Goal: Information Seeking & Learning: Learn about a topic

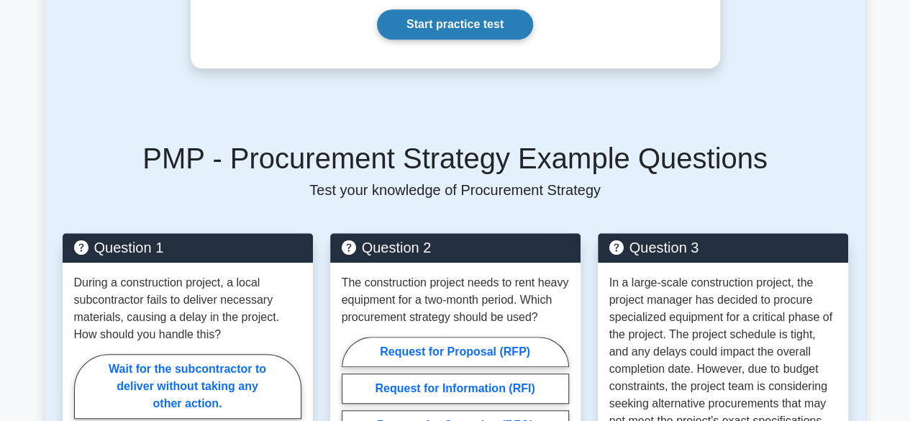
click at [462, 17] on link "Start practice test" at bounding box center [455, 24] width 156 height 30
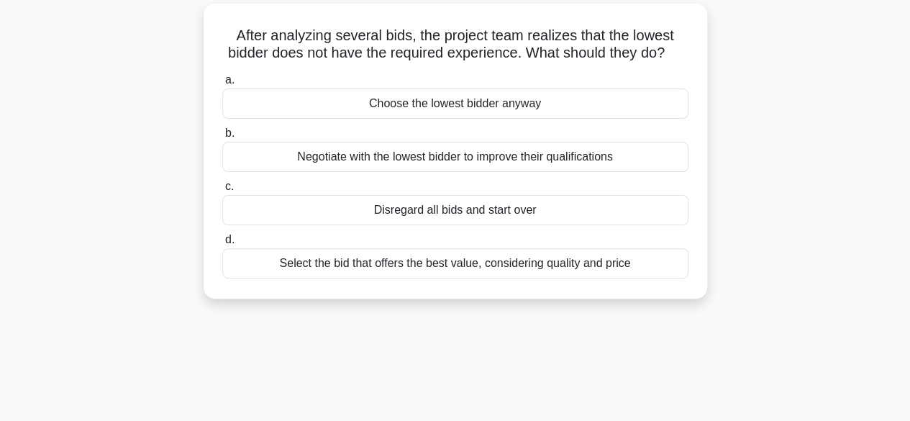
scroll to position [106, 0]
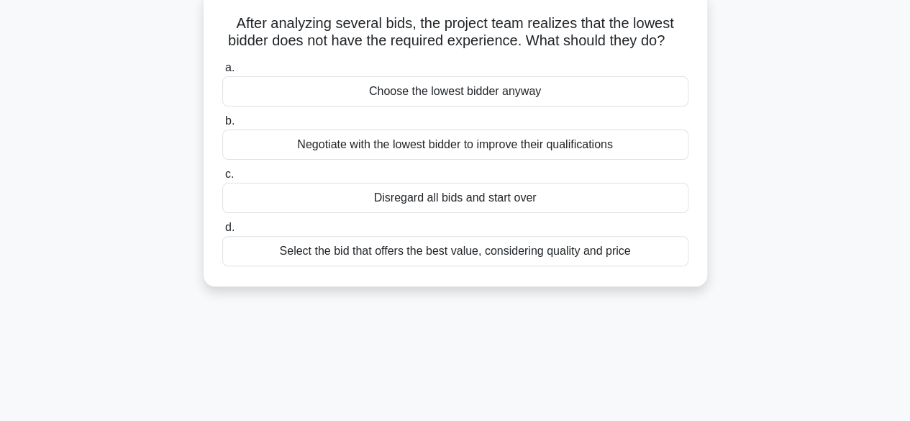
click at [300, 266] on div "Select the bid that offers the best value, considering quality and price" at bounding box center [455, 251] width 466 height 30
click at [222, 232] on input "d. Select the bid that offers the best value, considering quality and price" at bounding box center [222, 227] width 0 height 9
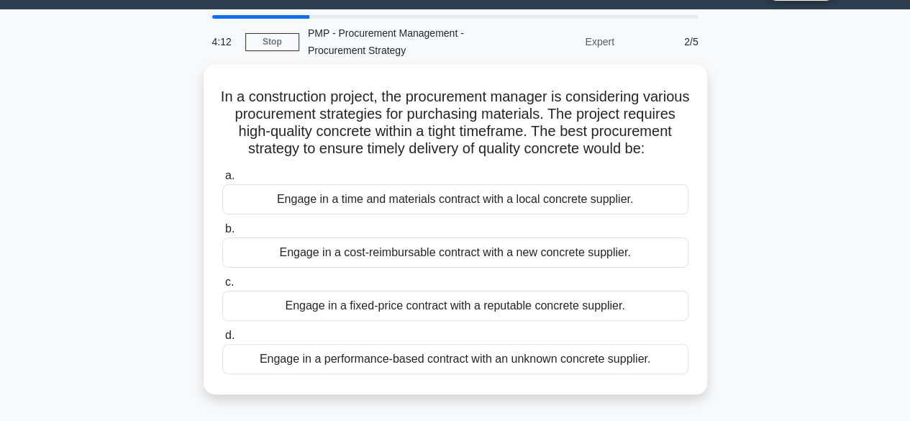
scroll to position [26, 0]
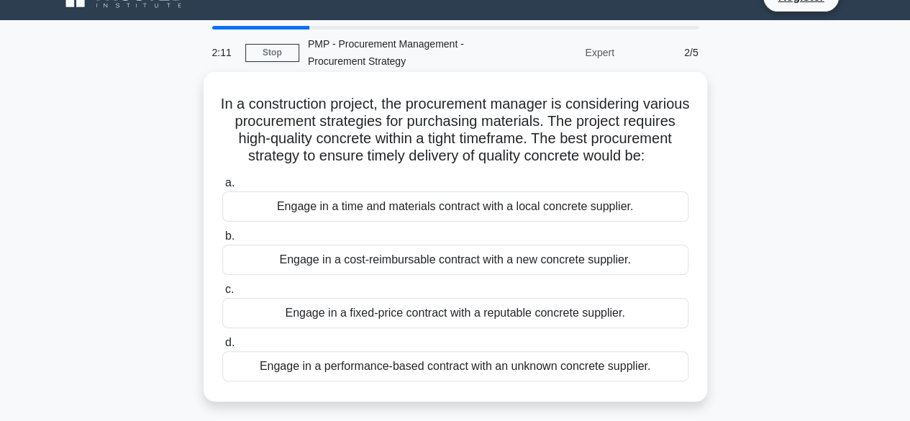
click at [476, 221] on div "Engage in a time and materials contract with a local concrete supplier." at bounding box center [455, 206] width 466 height 30
click at [222, 188] on input "a. Engage in a time and materials contract with a local concrete supplier." at bounding box center [222, 182] width 0 height 9
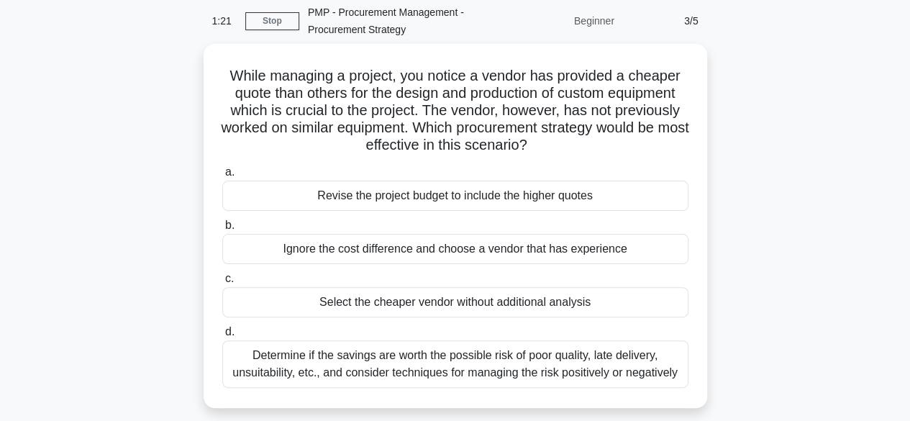
scroll to position [86, 0]
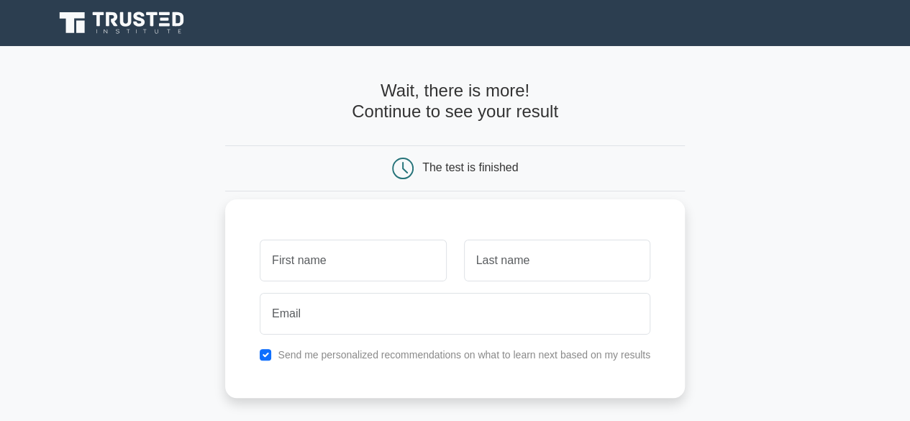
click at [309, 259] on input "text" at bounding box center [353, 260] width 186 height 42
type input "Yohannes"
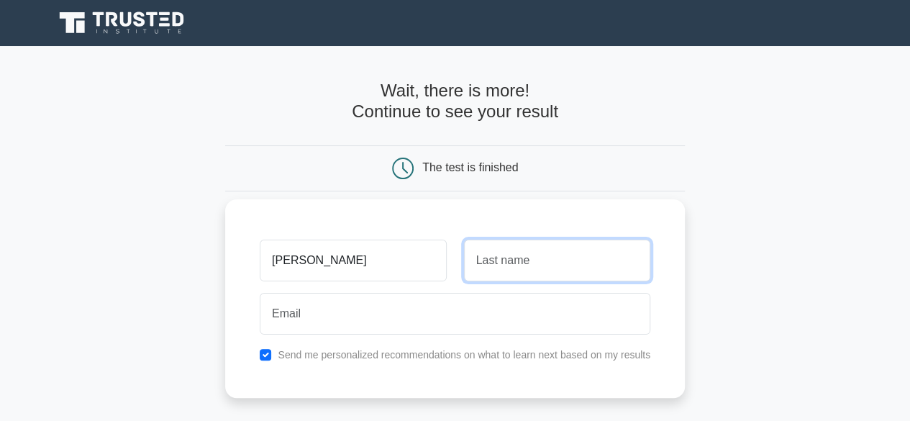
click at [516, 260] on input "text" at bounding box center [557, 260] width 186 height 42
type input "Benti"
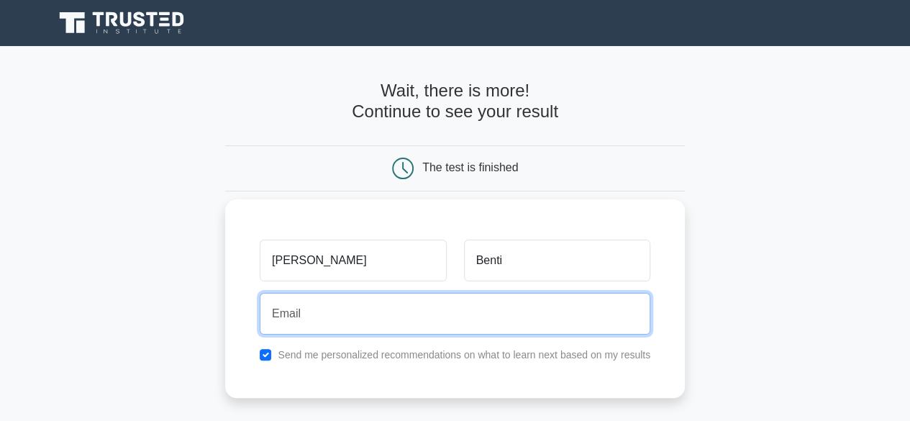
click at [306, 310] on input "email" at bounding box center [455, 314] width 390 height 42
type input "bentiyohannes19@gmail.com"
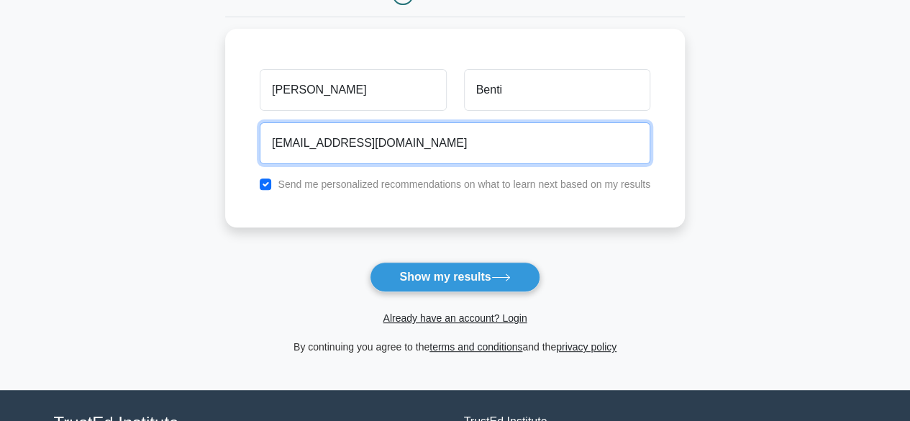
scroll to position [181, 0]
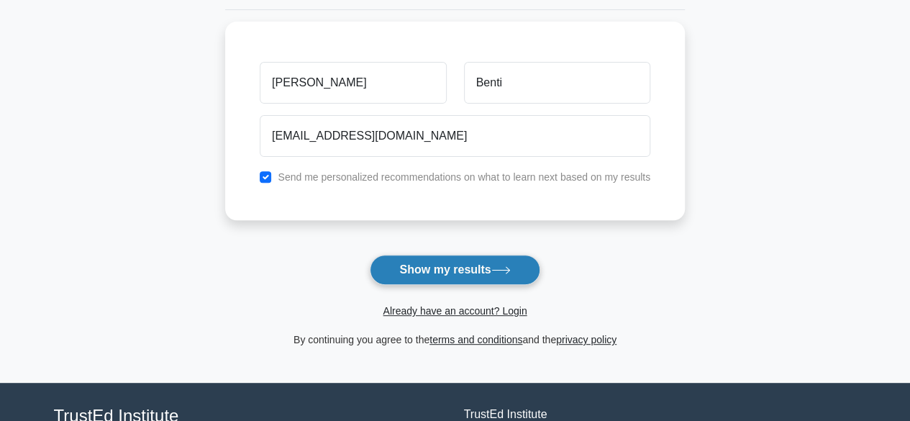
click at [437, 266] on button "Show my results" at bounding box center [455, 270] width 170 height 30
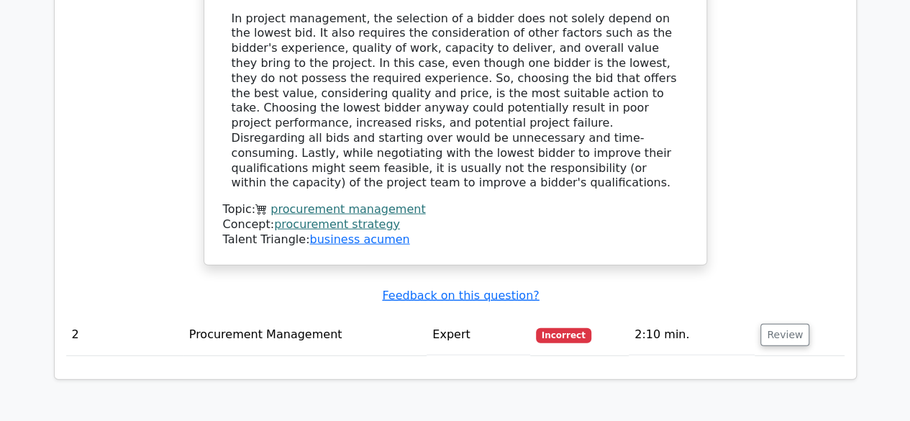
scroll to position [1541, 0]
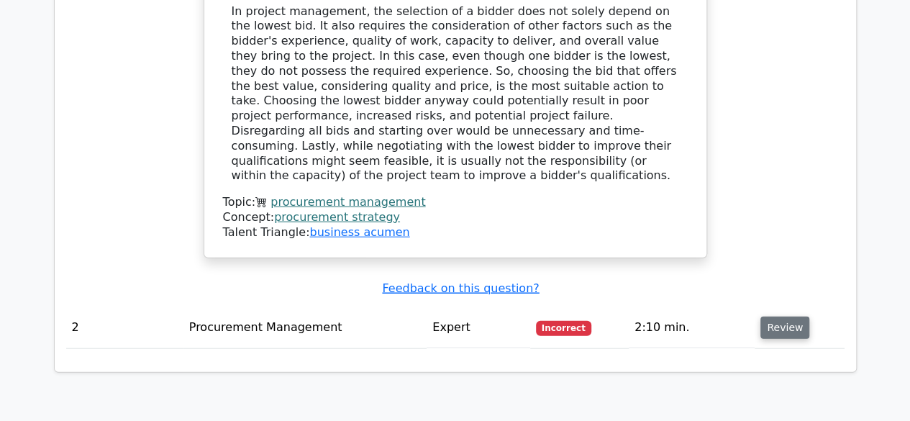
click at [782, 316] on button "Review" at bounding box center [784, 327] width 49 height 22
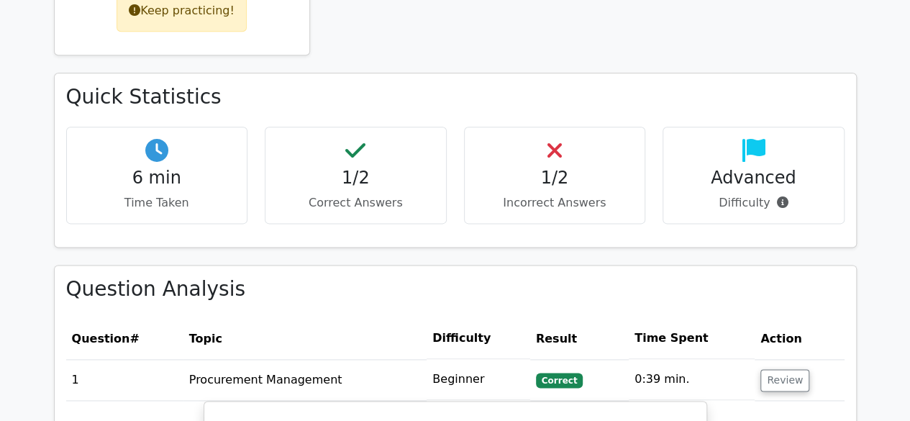
scroll to position [841, 0]
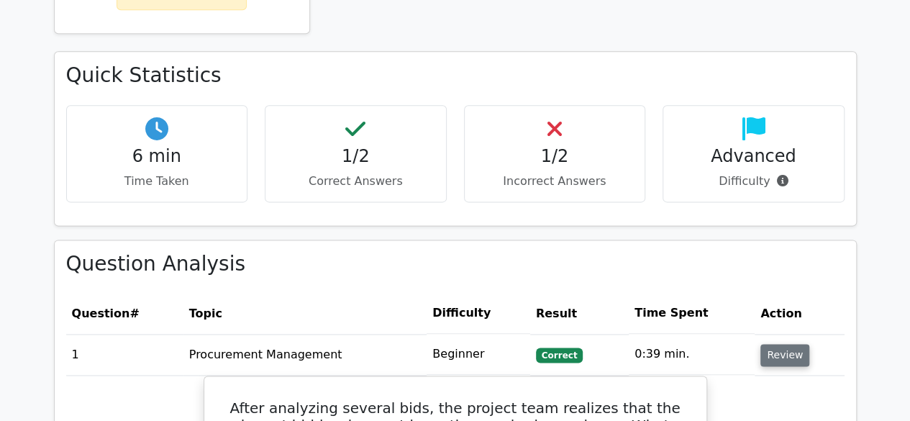
click at [788, 344] on button "Review" at bounding box center [784, 355] width 49 height 22
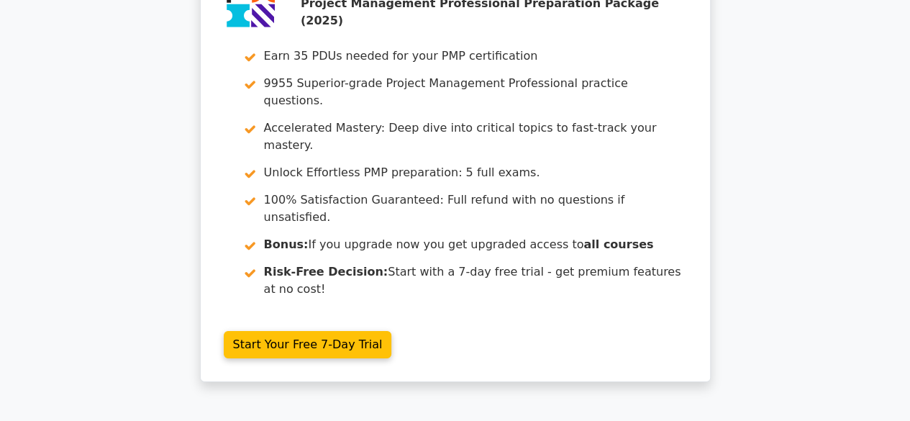
scroll to position [2199, 0]
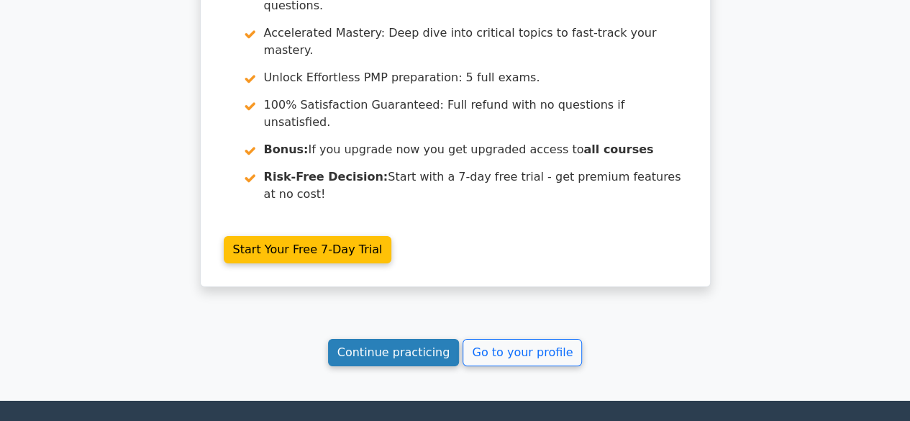
click at [395, 339] on link "Continue practicing" at bounding box center [394, 352] width 132 height 27
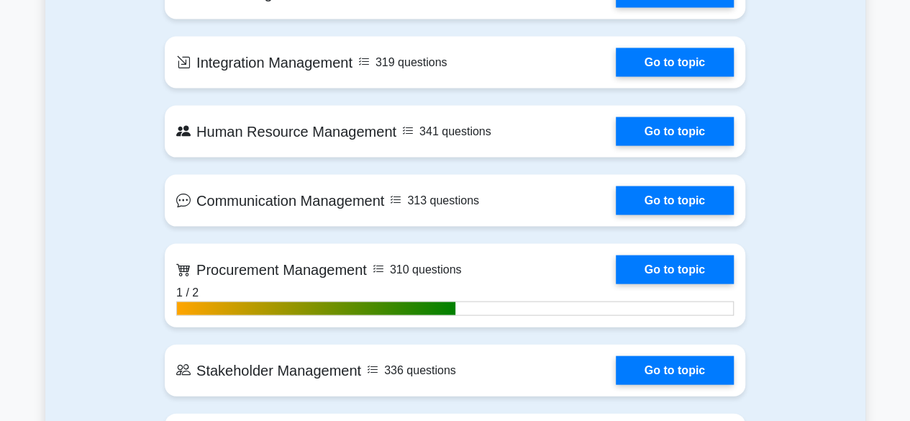
scroll to position [1409, 0]
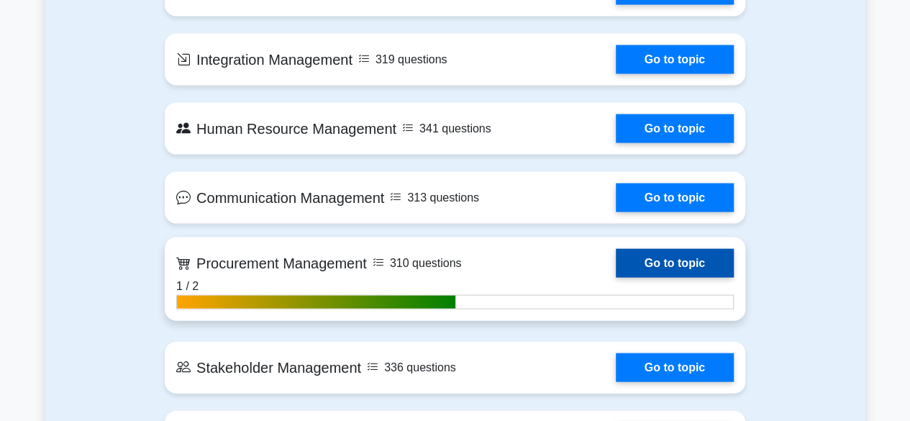
click at [678, 251] on link "Go to topic" at bounding box center [675, 263] width 118 height 29
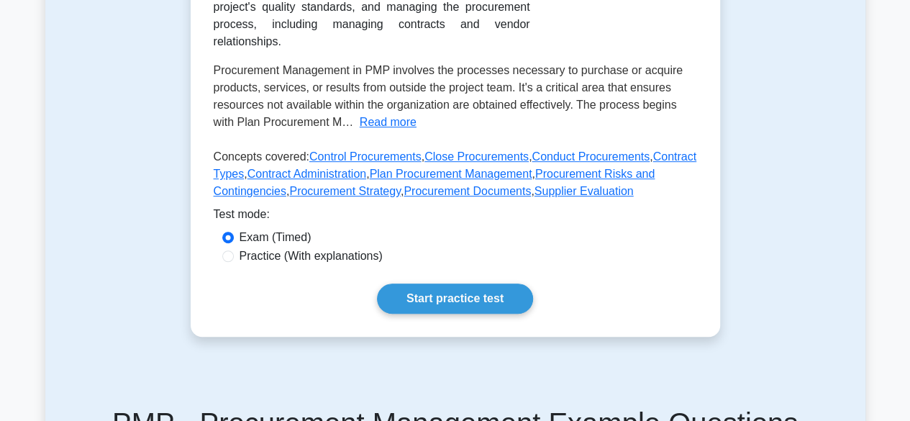
scroll to position [401, 0]
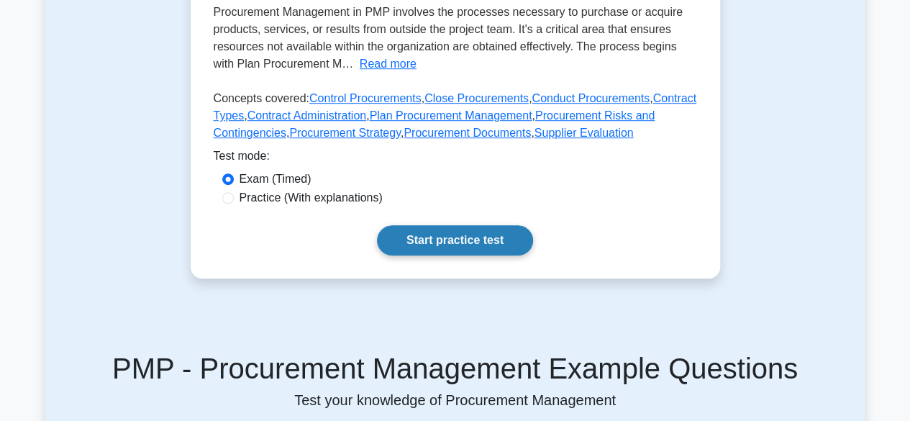
click at [431, 225] on link "Start practice test" at bounding box center [455, 240] width 156 height 30
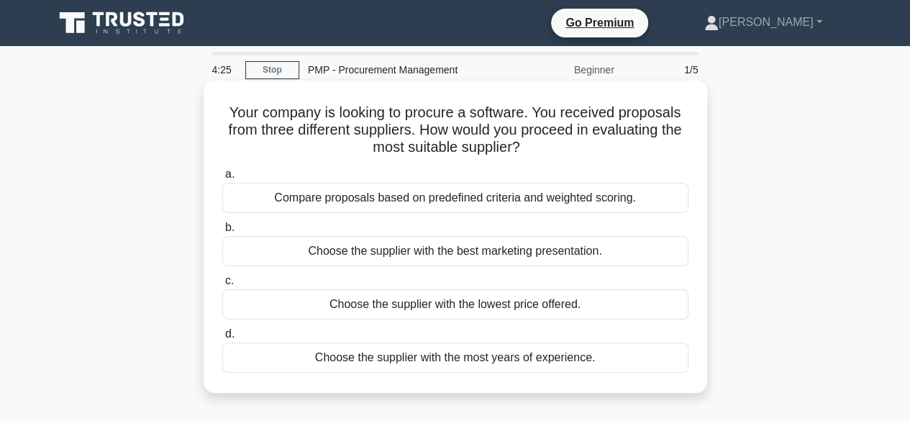
click at [427, 201] on div "Compare proposals based on predefined criteria and weighted scoring." at bounding box center [455, 198] width 466 height 30
click at [222, 179] on input "a. Compare proposals based on predefined criteria and weighted scoring." at bounding box center [222, 174] width 0 height 9
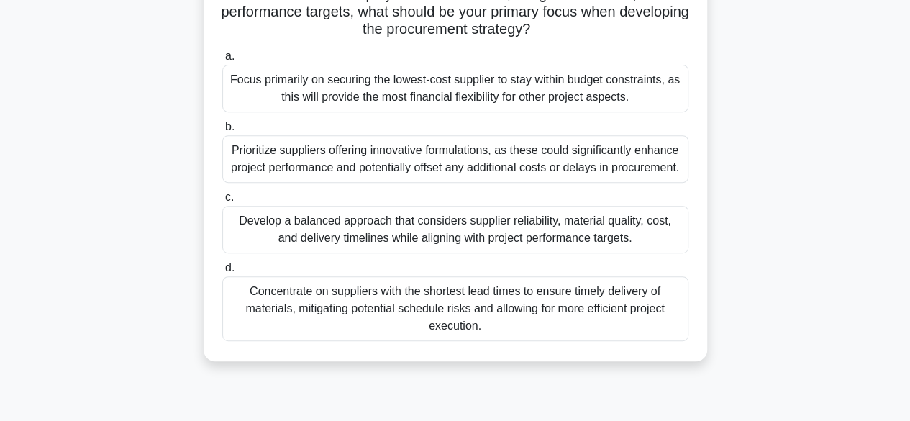
scroll to position [246, 0]
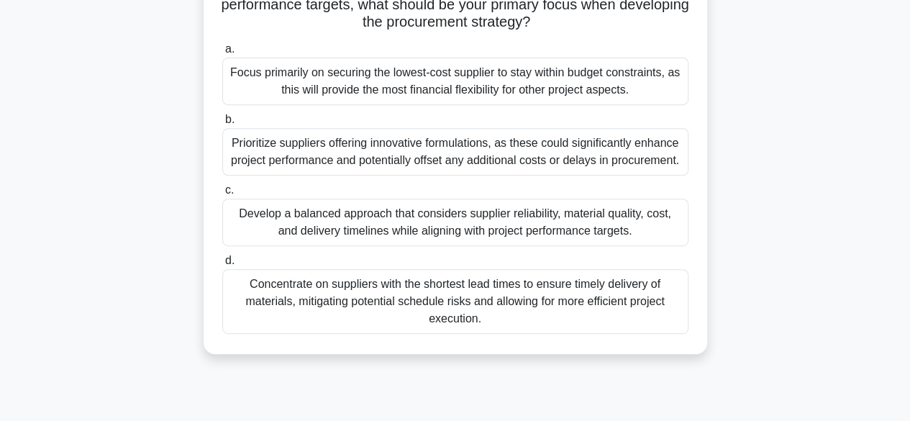
click at [313, 227] on div "Develop a balanced approach that considers supplier reliability, material quali…" at bounding box center [455, 221] width 466 height 47
click at [222, 195] on input "c. Develop a balanced approach that considers supplier reliability, material qu…" at bounding box center [222, 190] width 0 height 9
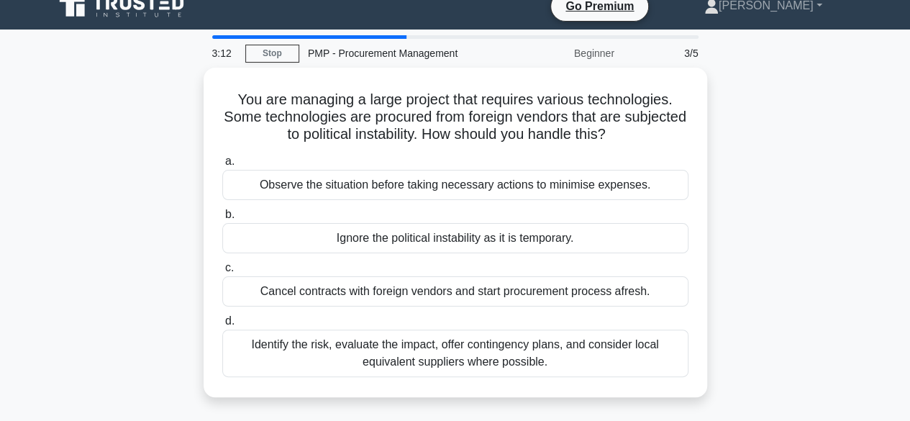
scroll to position [0, 0]
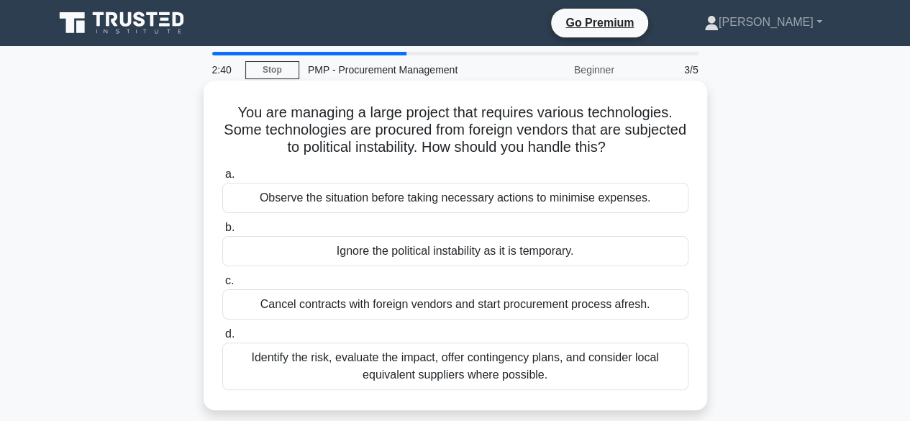
click at [337, 368] on div "Identify the risk, evaluate the impact, offer contingency plans, and consider l…" at bounding box center [455, 365] width 466 height 47
click at [222, 339] on input "d. Identify the risk, evaluate the impact, offer contingency plans, and conside…" at bounding box center [222, 333] width 0 height 9
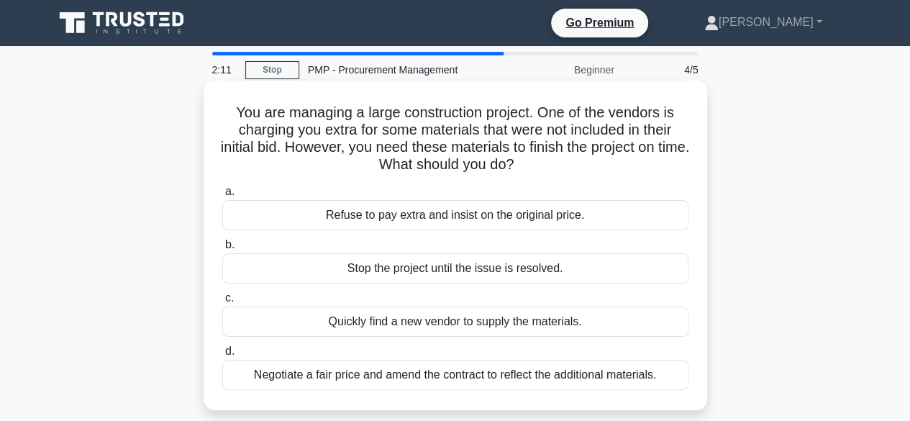
click at [345, 378] on div "Negotiate a fair price and amend the contract to reflect the additional materia…" at bounding box center [455, 375] width 466 height 30
click at [222, 356] on input "d. Negotiate a fair price and amend the contract to reflect the additional mate…" at bounding box center [222, 351] width 0 height 9
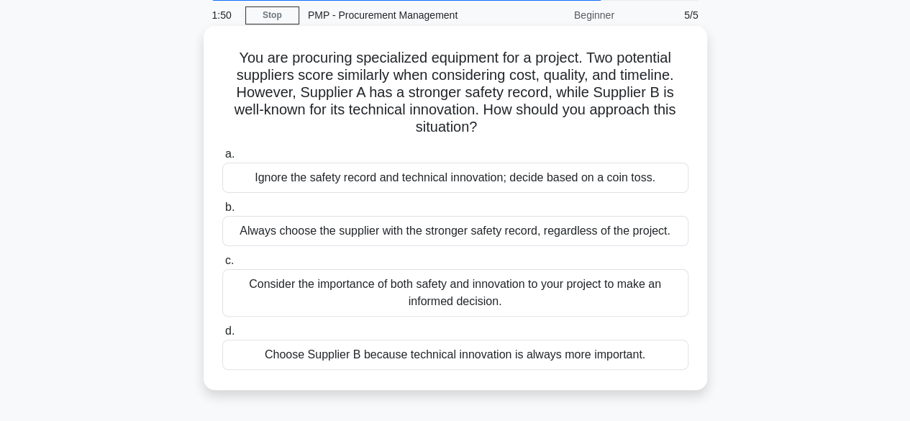
scroll to position [58, 0]
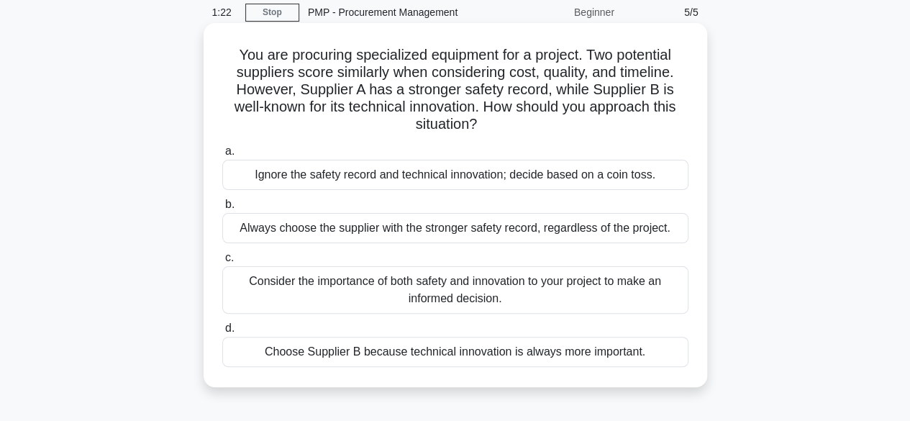
click at [388, 284] on div "Consider the importance of both safety and innovation to your project to make a…" at bounding box center [455, 289] width 466 height 47
click at [222, 262] on input "c. Consider the importance of both safety and innovation to your project to mak…" at bounding box center [222, 257] width 0 height 9
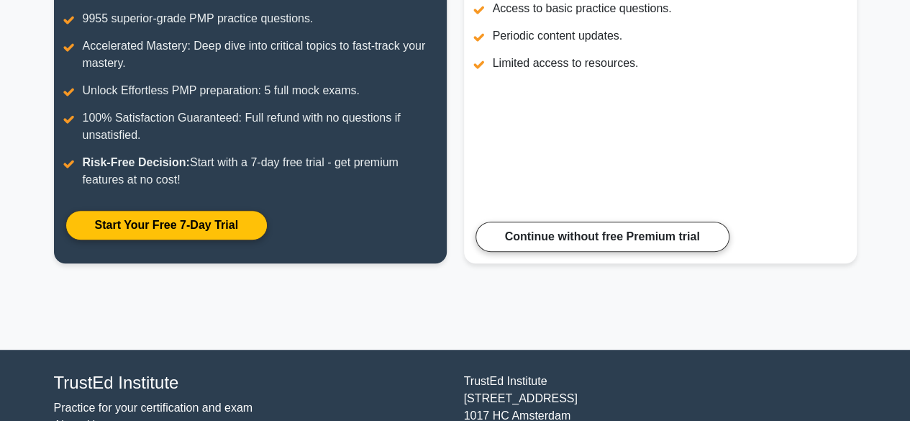
scroll to position [308, 0]
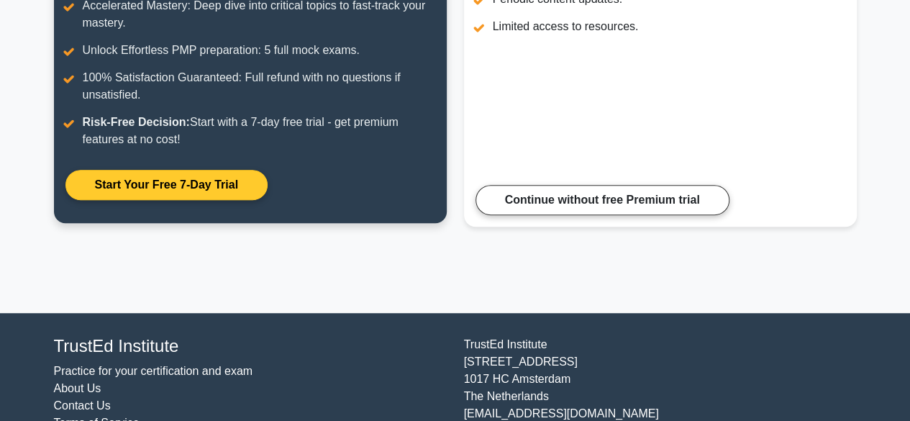
click at [142, 186] on link "Start Your Free 7-Day Trial" at bounding box center [166, 185] width 202 height 30
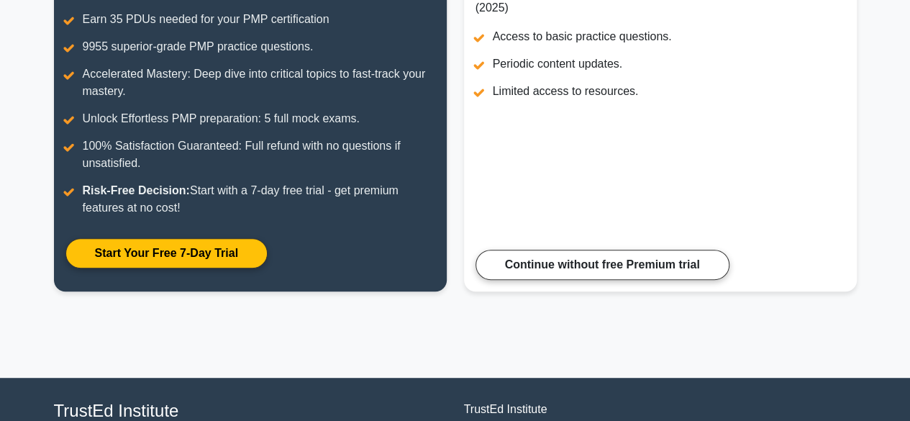
scroll to position [252, 0]
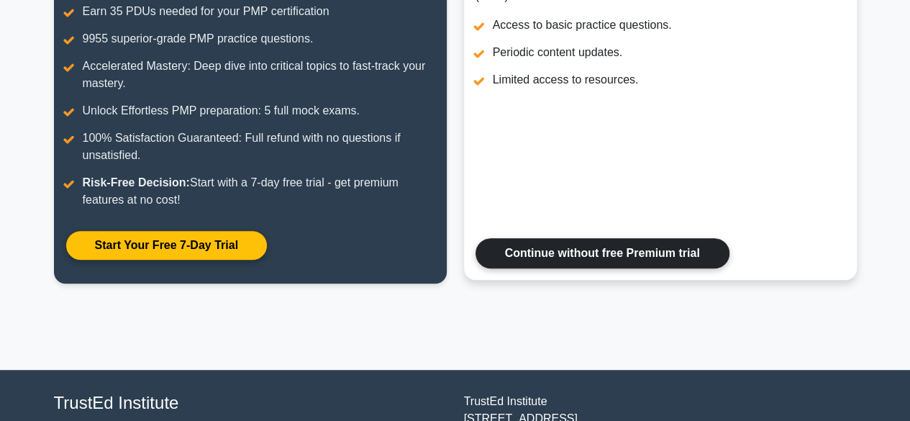
click at [542, 252] on link "Continue without free Premium trial" at bounding box center [602, 253] width 254 height 30
click at [610, 250] on link "Continue without free Premium trial" at bounding box center [602, 253] width 254 height 30
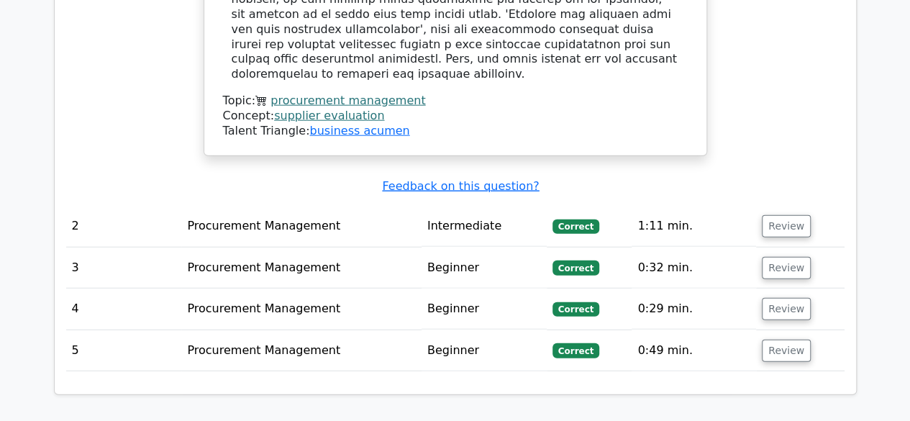
scroll to position [1738, 0]
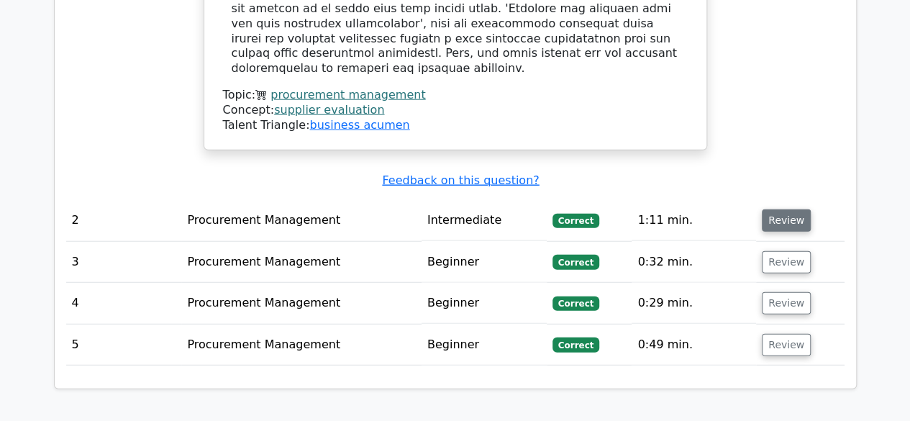
click at [790, 209] on button "Review" at bounding box center [786, 220] width 49 height 22
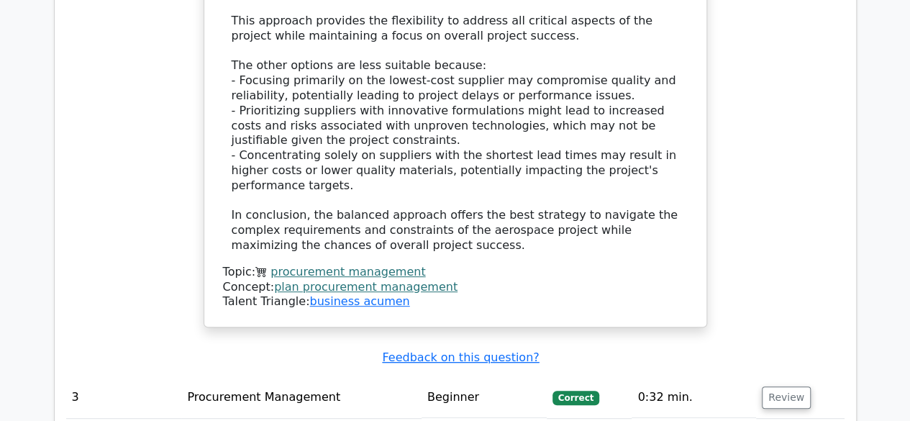
scroll to position [3004, 0]
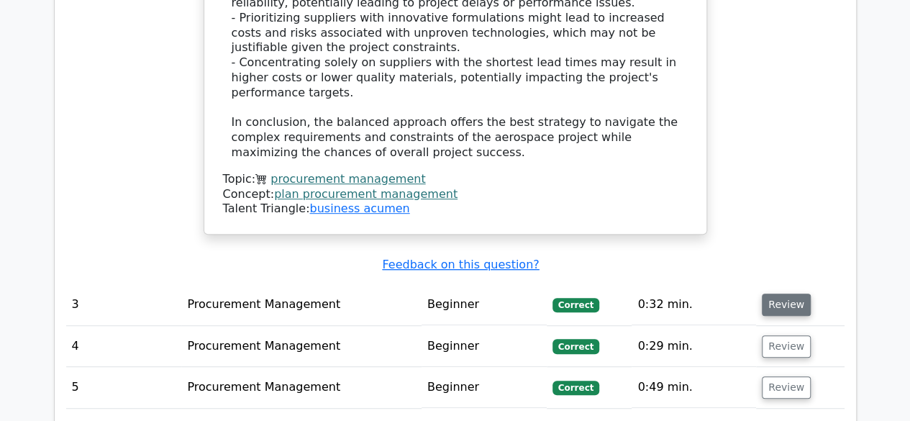
click at [785, 293] on button "Review" at bounding box center [786, 304] width 49 height 22
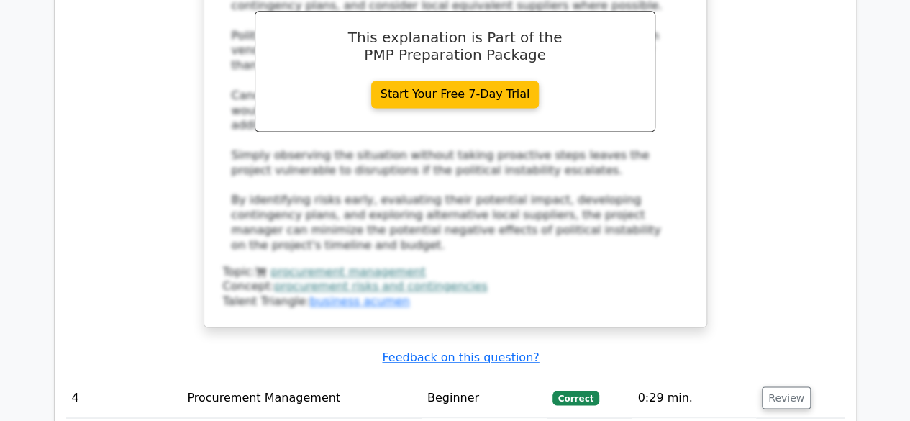
scroll to position [3723, 0]
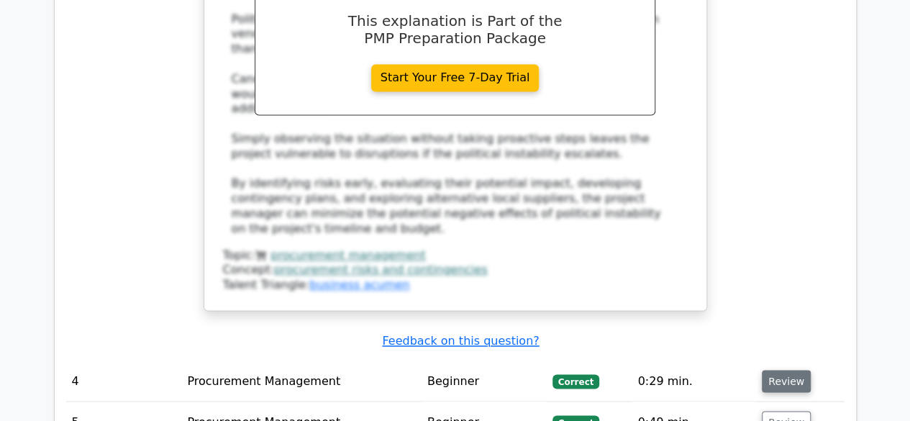
click at [778, 370] on button "Review" at bounding box center [786, 381] width 49 height 22
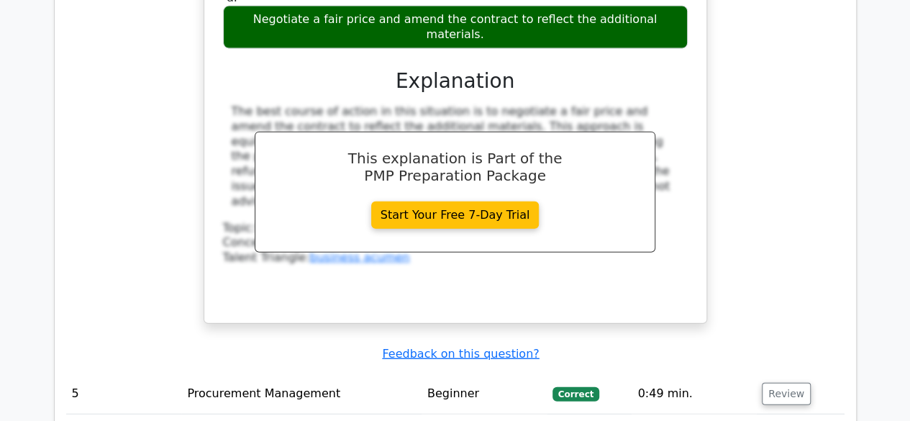
scroll to position [4394, 0]
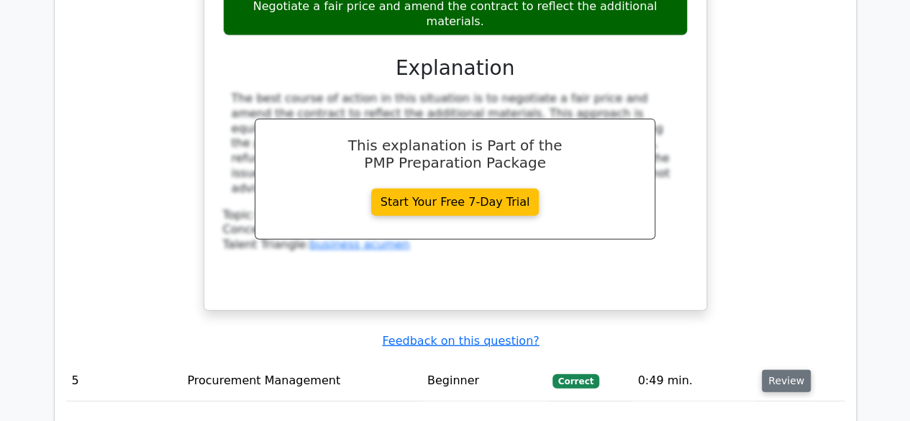
click at [782, 370] on button "Review" at bounding box center [786, 381] width 49 height 22
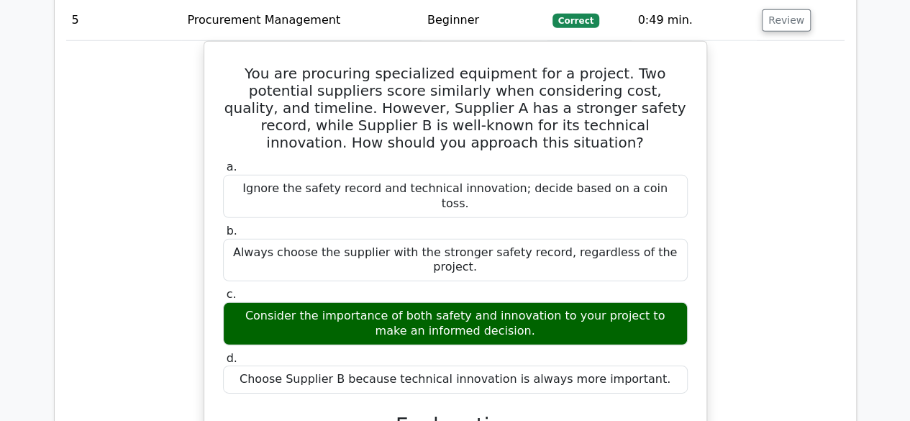
scroll to position [4768, 0]
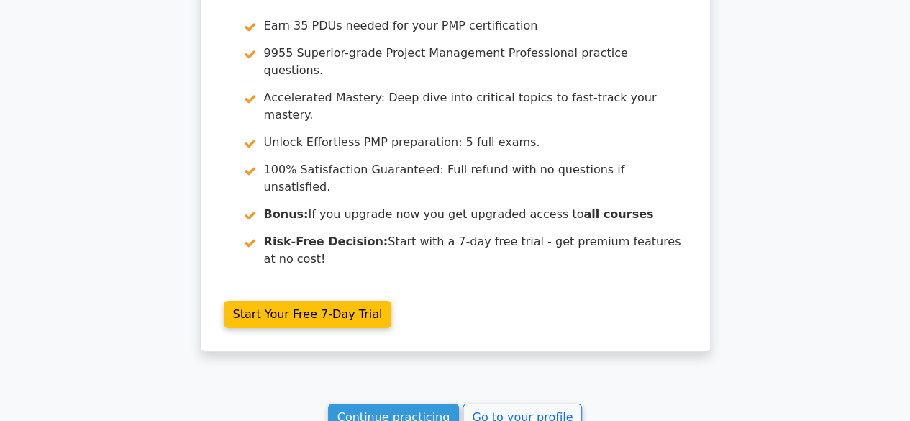
scroll to position [2260, 0]
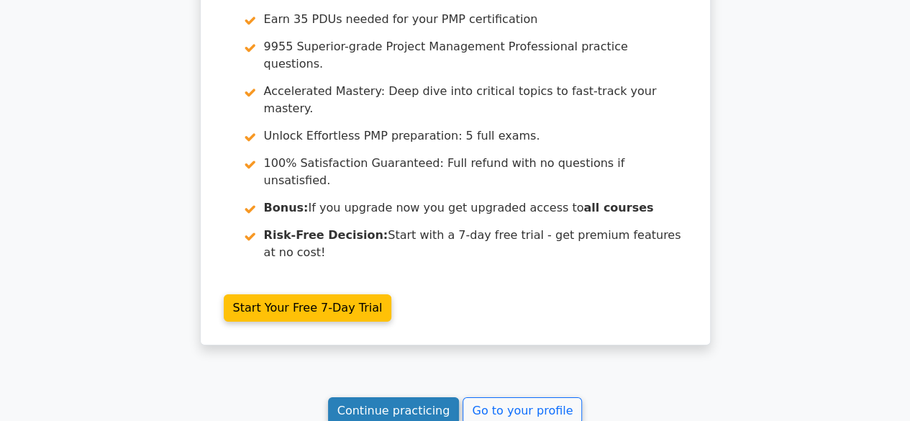
click at [401, 397] on link "Continue practicing" at bounding box center [394, 410] width 132 height 27
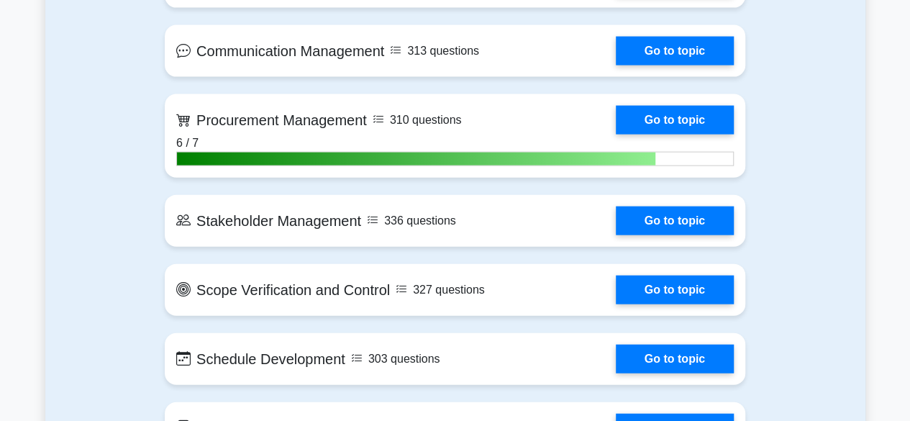
scroll to position [1570, 0]
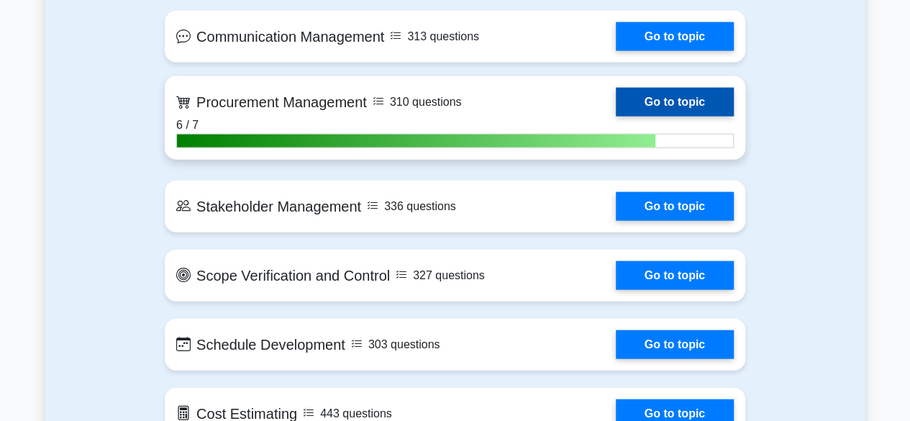
click at [666, 92] on link "Go to topic" at bounding box center [675, 102] width 118 height 29
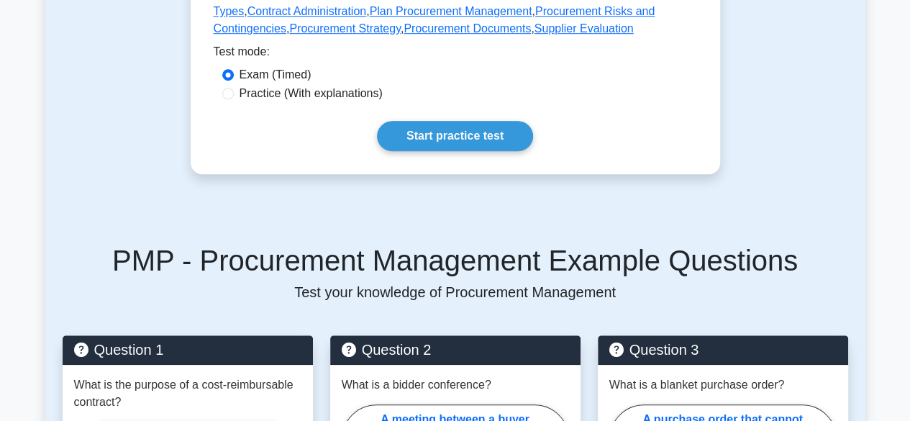
scroll to position [534, 0]
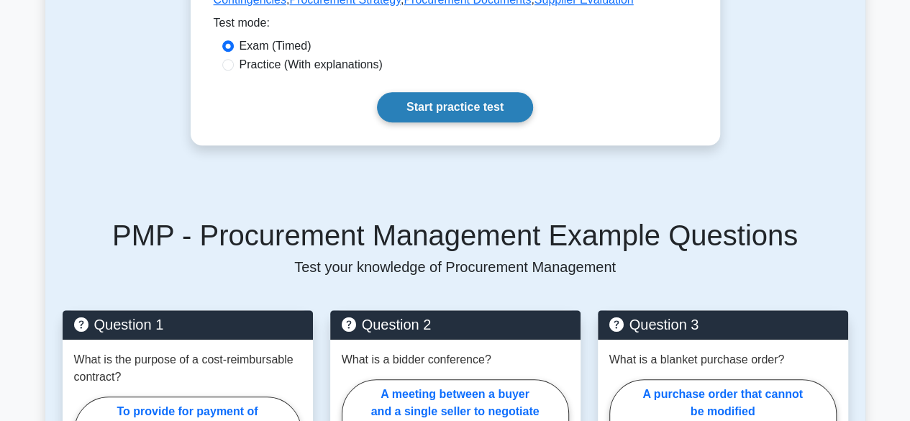
click at [467, 92] on link "Start practice test" at bounding box center [455, 107] width 156 height 30
click at [462, 92] on link "Start practice test" at bounding box center [455, 107] width 156 height 30
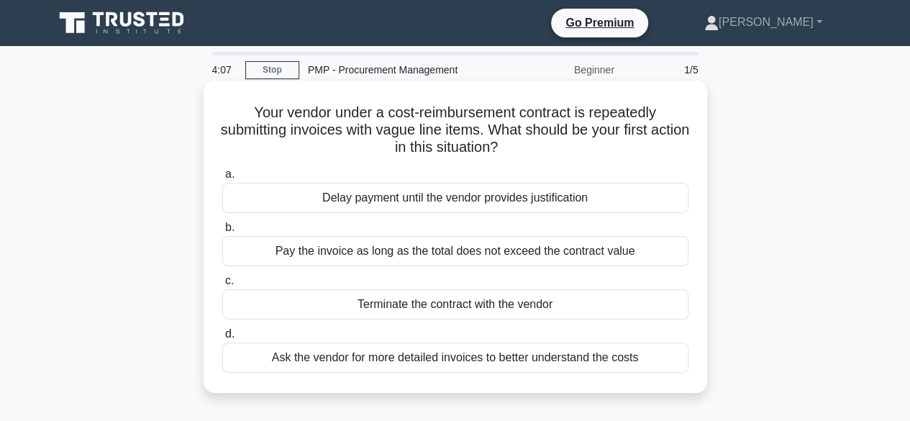
click at [368, 365] on div "Ask the vendor for more detailed invoices to better understand the costs" at bounding box center [455, 357] width 466 height 30
click at [222, 339] on input "d. Ask the vendor for more detailed invoices to better understand the costs" at bounding box center [222, 333] width 0 height 9
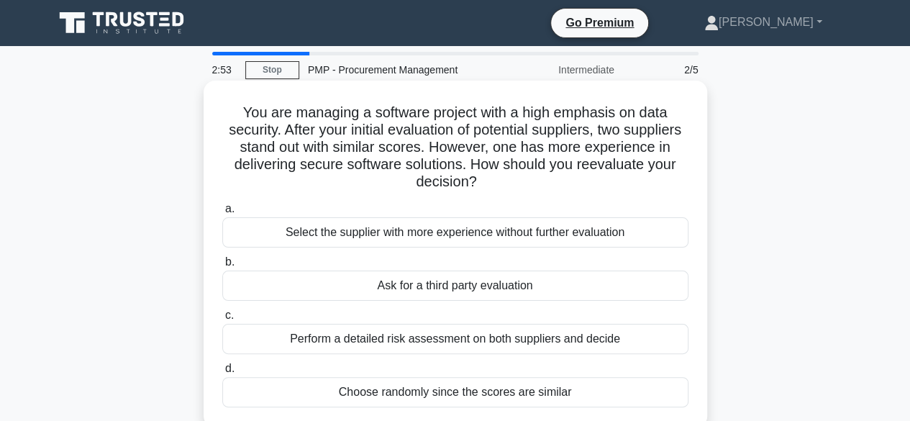
click at [381, 341] on div "Perform a detailed risk assessment on both suppliers and decide" at bounding box center [455, 339] width 466 height 30
click at [222, 320] on input "c. Perform a detailed risk assessment on both suppliers and decide" at bounding box center [222, 315] width 0 height 9
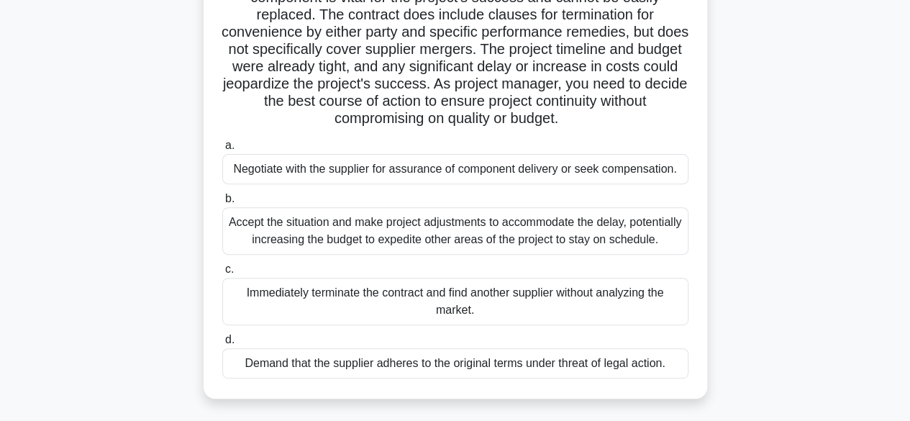
scroll to position [173, 0]
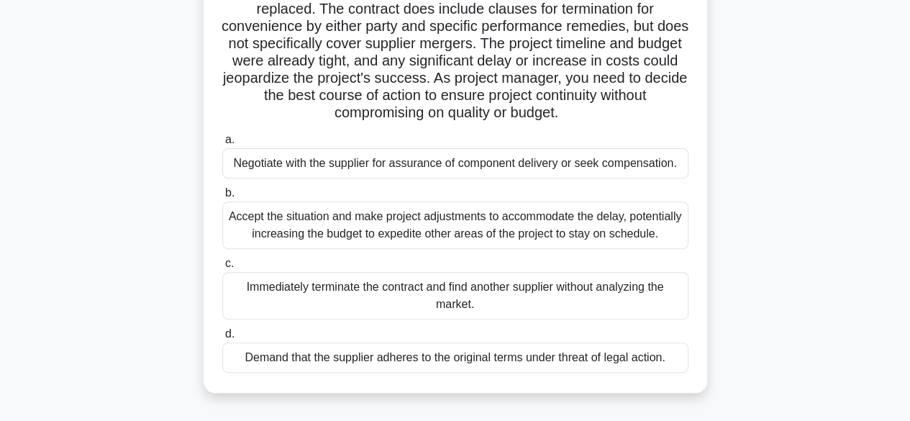
click at [356, 224] on div "Accept the situation and make project adjustments to accommodate the delay, pot…" at bounding box center [455, 224] width 466 height 47
click at [222, 198] on input "b. Accept the situation and make project adjustments to accommodate the delay, …" at bounding box center [222, 192] width 0 height 9
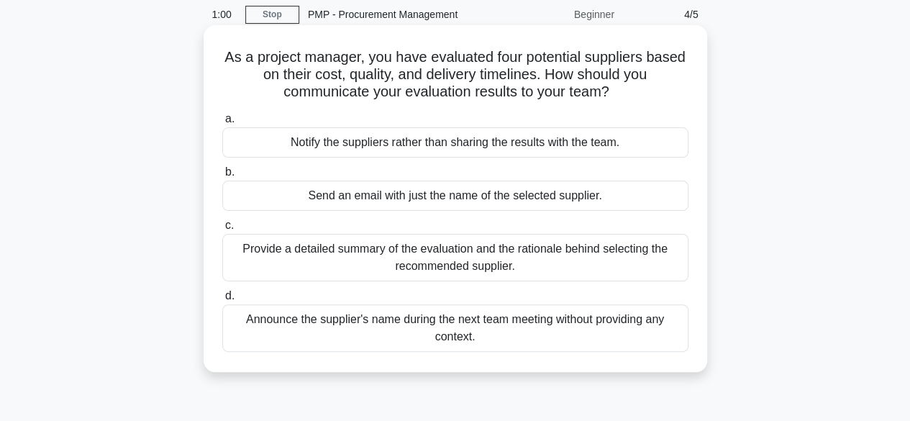
scroll to position [58, 0]
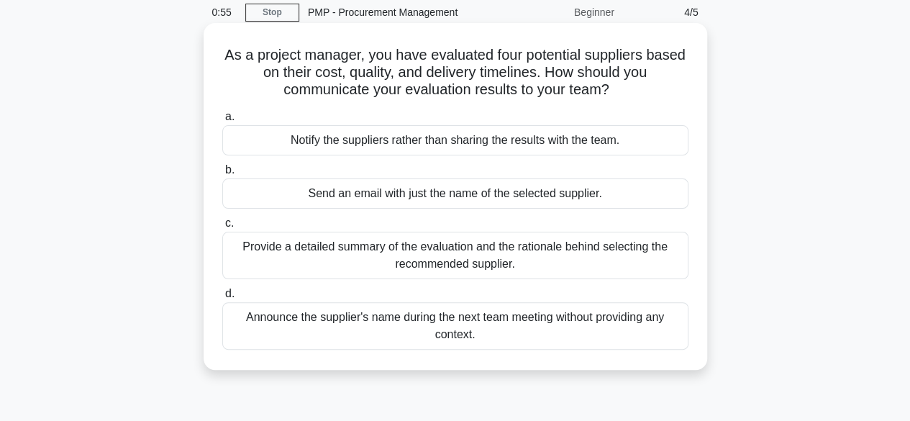
click at [493, 250] on div "Provide a detailed summary of the evaluation and the rationale behind selecting…" at bounding box center [455, 255] width 466 height 47
click at [222, 228] on input "c. Provide a detailed summary of the evaluation and the rationale behind select…" at bounding box center [222, 223] width 0 height 9
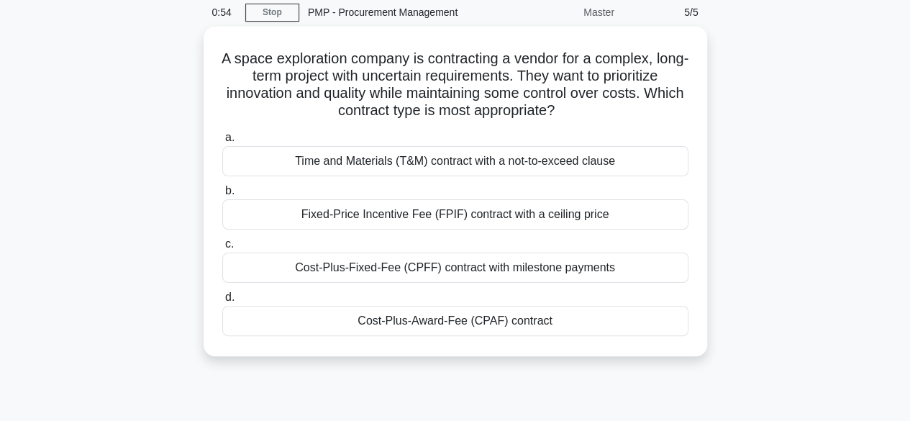
scroll to position [0, 0]
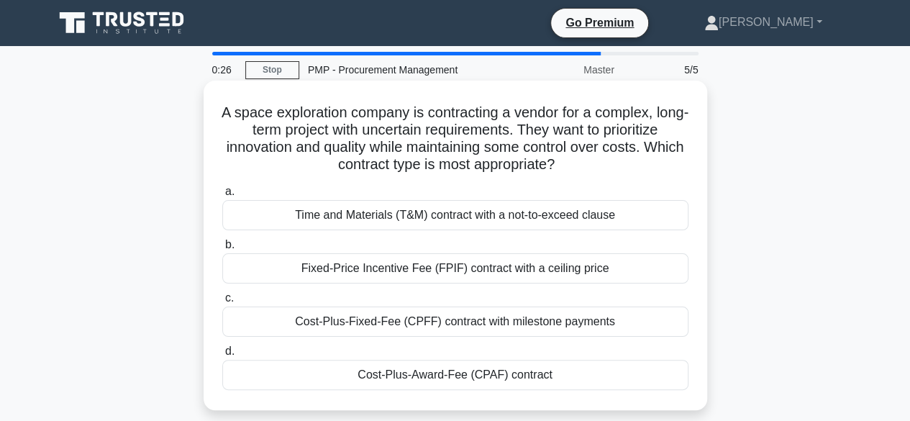
click at [407, 376] on div "Cost-Plus-Award-Fee (CPAF) contract" at bounding box center [455, 375] width 466 height 30
click at [222, 356] on input "d. Cost-Plus-Award-Fee (CPAF) contract" at bounding box center [222, 351] width 0 height 9
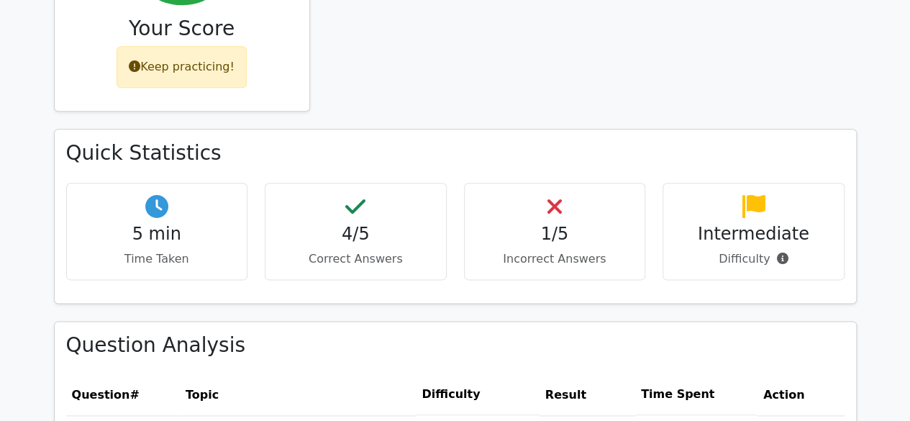
scroll to position [792, 0]
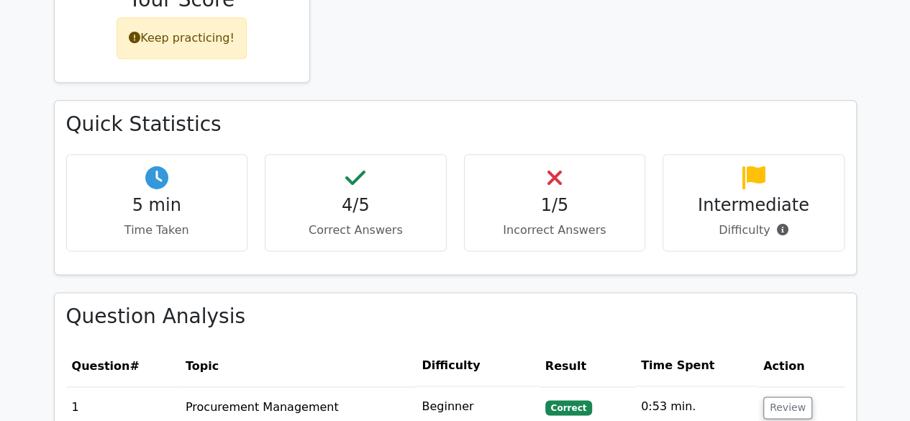
drag, startPoint x: 918, startPoint y: 34, endPoint x: 918, endPoint y: 150, distance: 116.5
drag, startPoint x: 920, startPoint y: 247, endPoint x: 876, endPoint y: 50, distance: 201.9
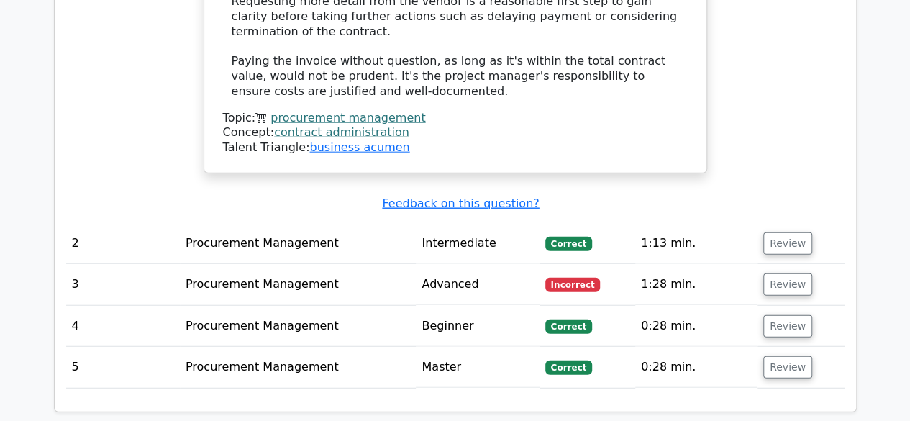
scroll to position [1690, 0]
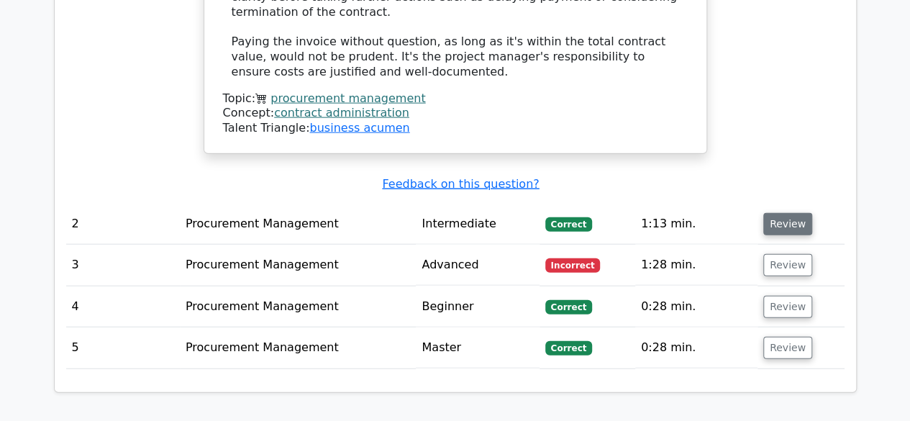
click at [773, 213] on button "Review" at bounding box center [787, 224] width 49 height 22
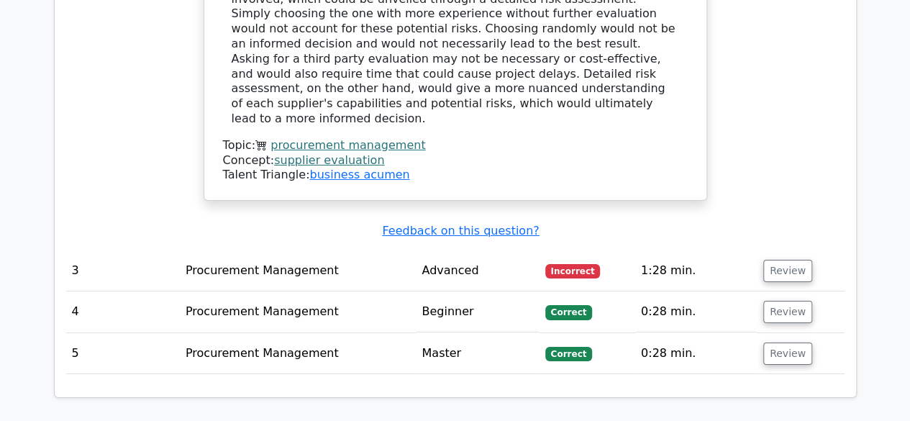
scroll to position [2379, 0]
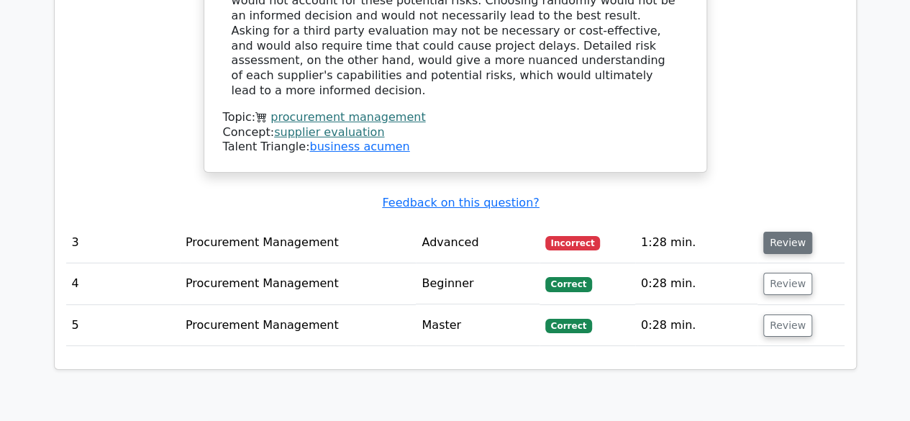
click at [777, 232] on button "Review" at bounding box center [787, 243] width 49 height 22
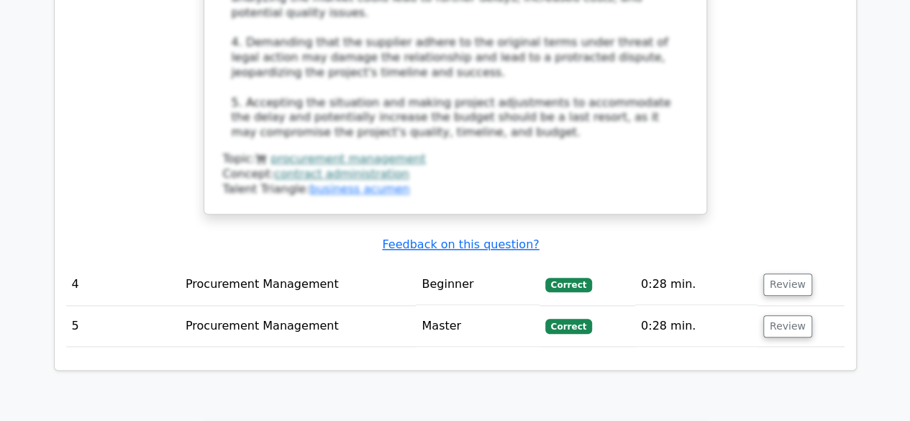
scroll to position [3425, 0]
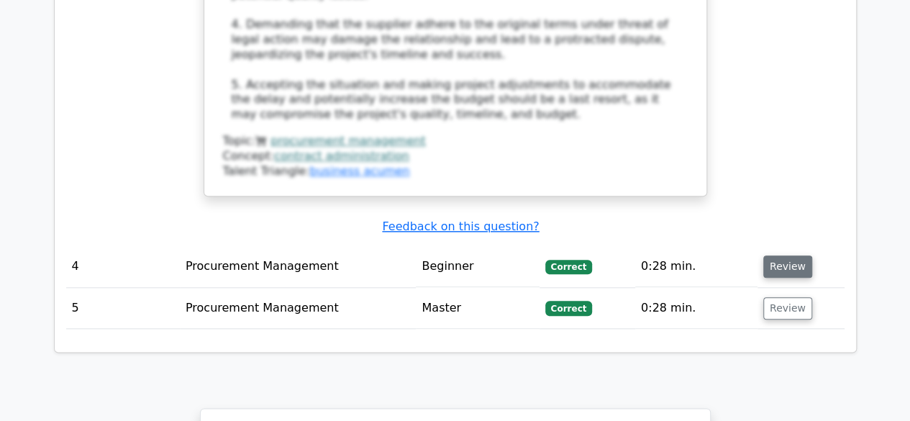
click at [787, 255] on button "Review" at bounding box center [787, 266] width 49 height 22
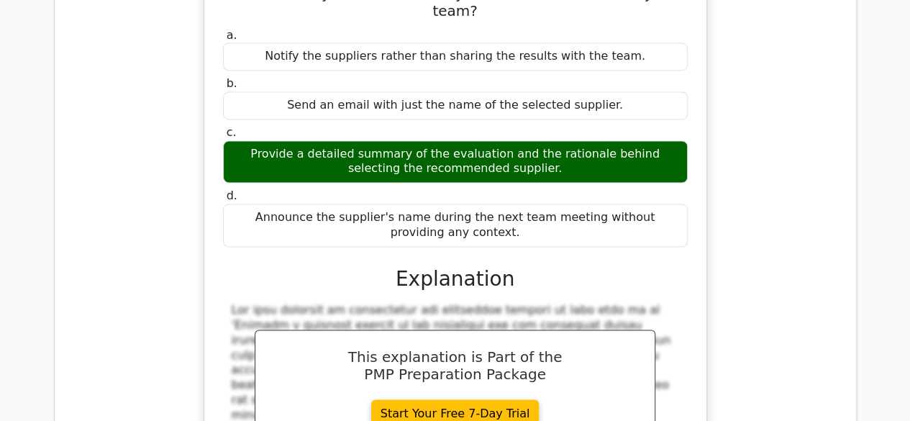
scroll to position [3856, 0]
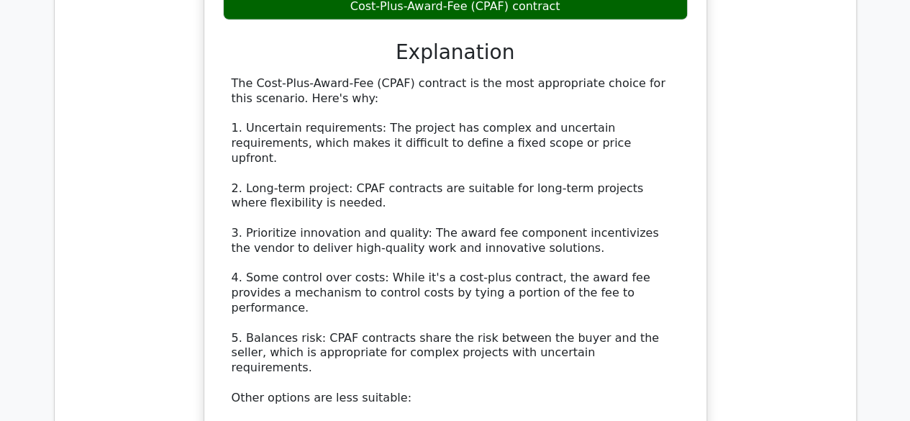
scroll to position [4747, 0]
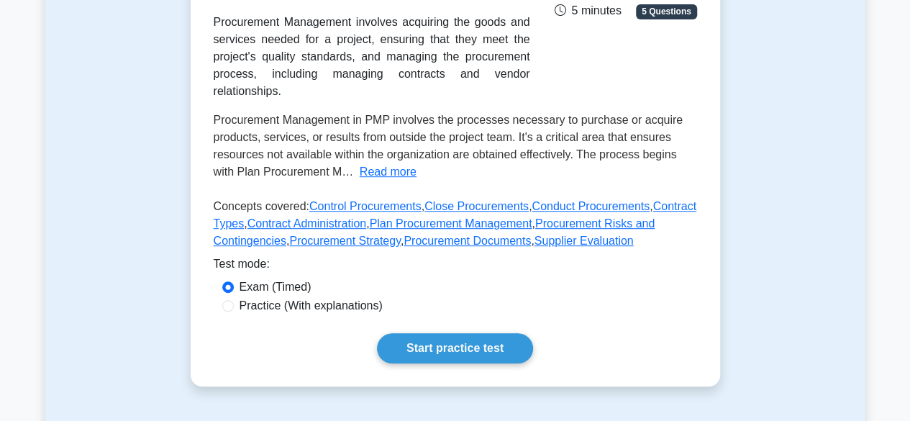
scroll to position [383, 0]
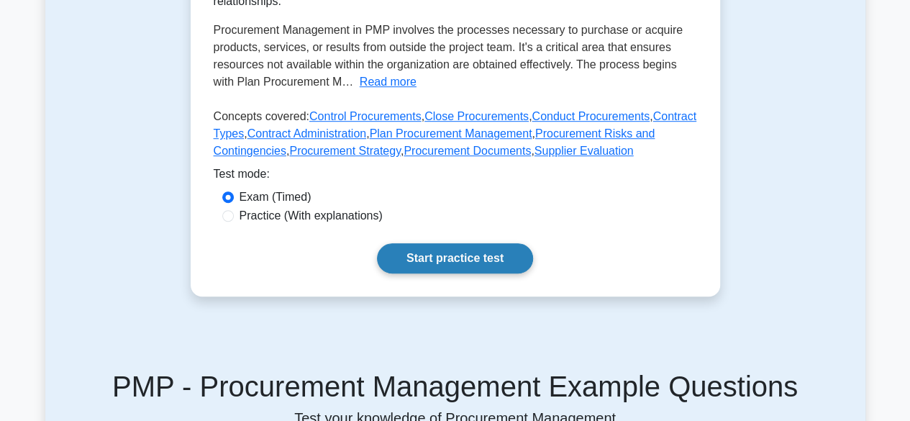
click at [469, 243] on link "Start practice test" at bounding box center [455, 258] width 156 height 30
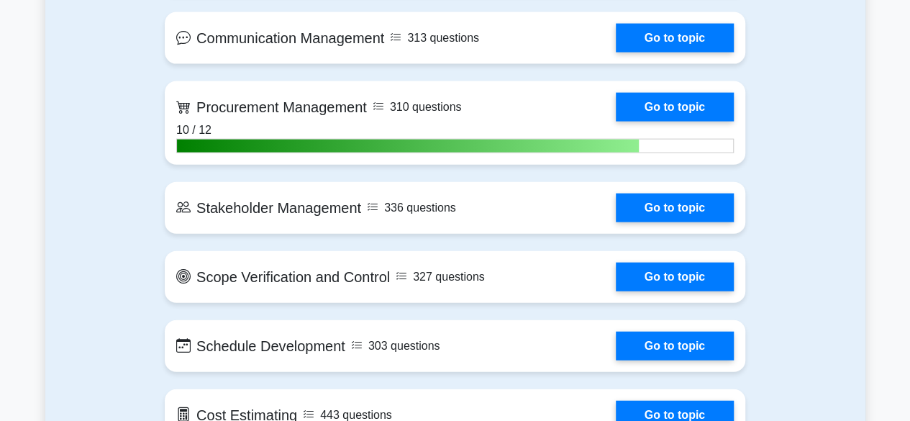
scroll to position [1570, 0]
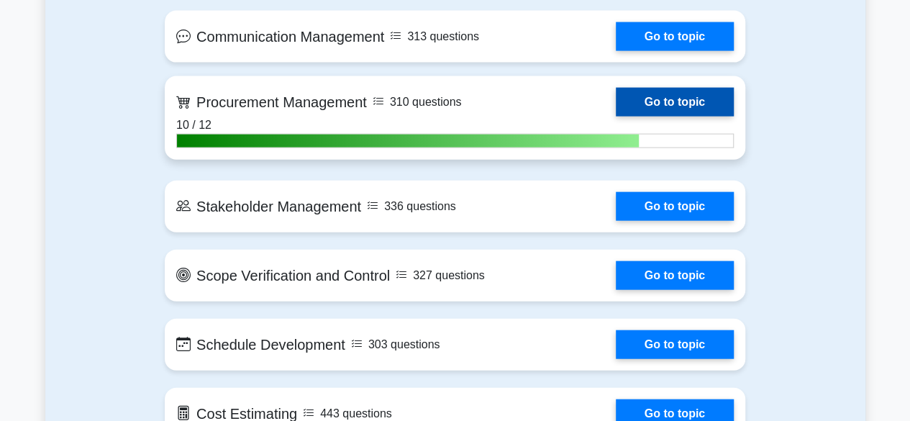
click at [674, 94] on link "Go to topic" at bounding box center [675, 102] width 118 height 29
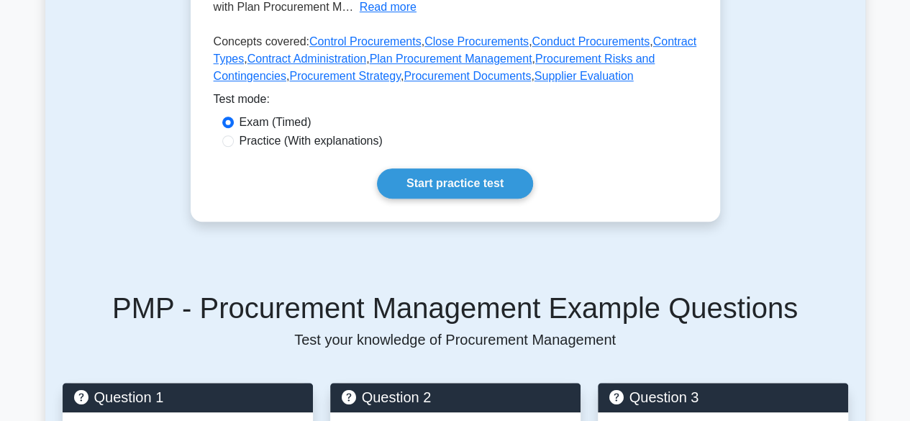
scroll to position [492, 0]
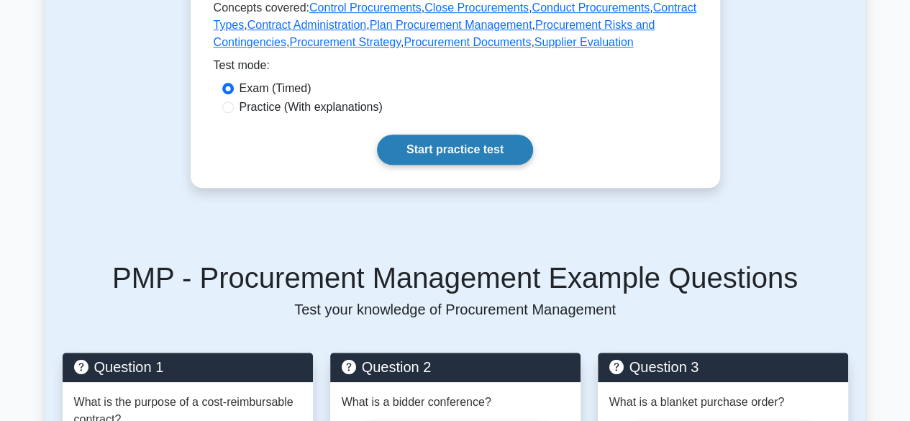
click at [492, 134] on link "Start practice test" at bounding box center [455, 149] width 156 height 30
